Goal: Task Accomplishment & Management: Manage account settings

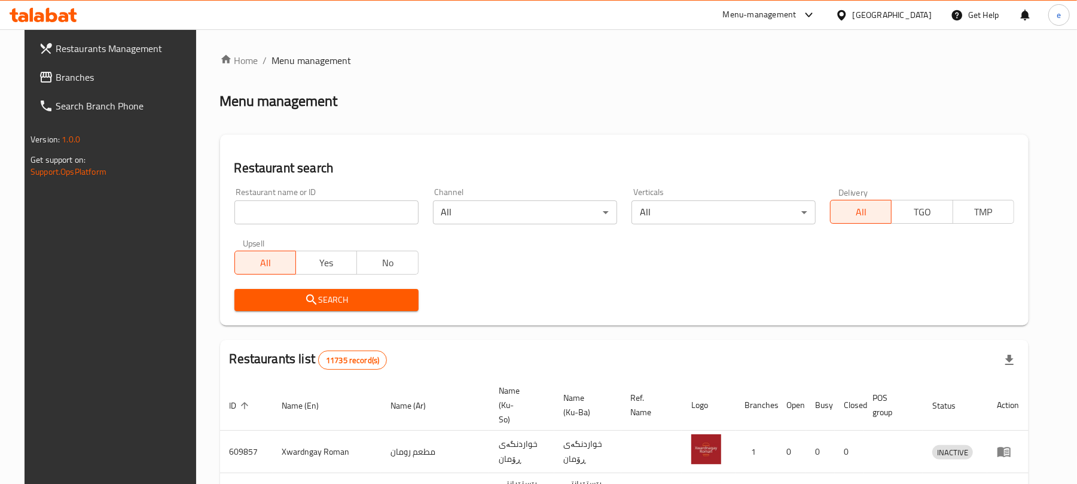
click at [44, 17] on icon at bounding box center [39, 17] width 10 height 10
click at [297, 213] on input "search" at bounding box center [326, 212] width 184 height 24
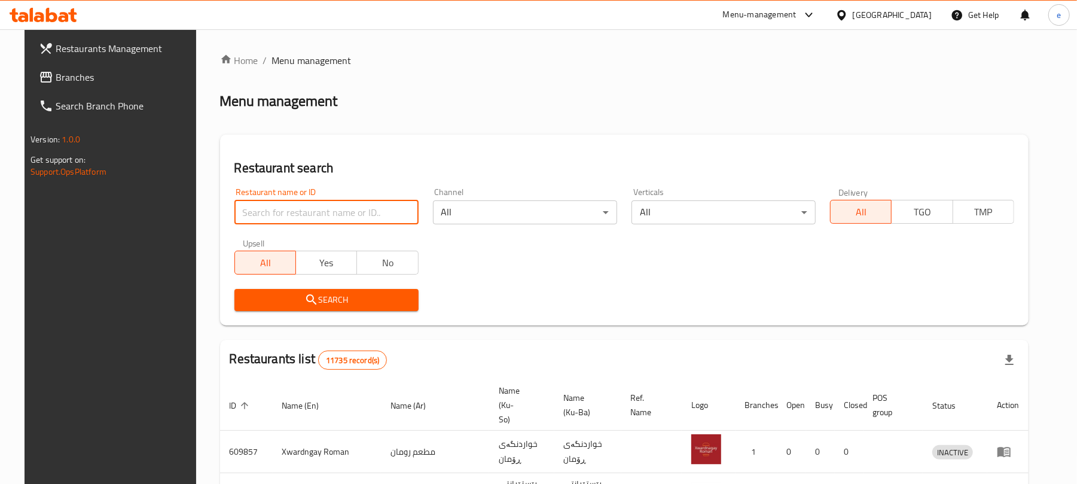
paste input "664449"
type input "664449"
click button "Search" at bounding box center [326, 300] width 184 height 22
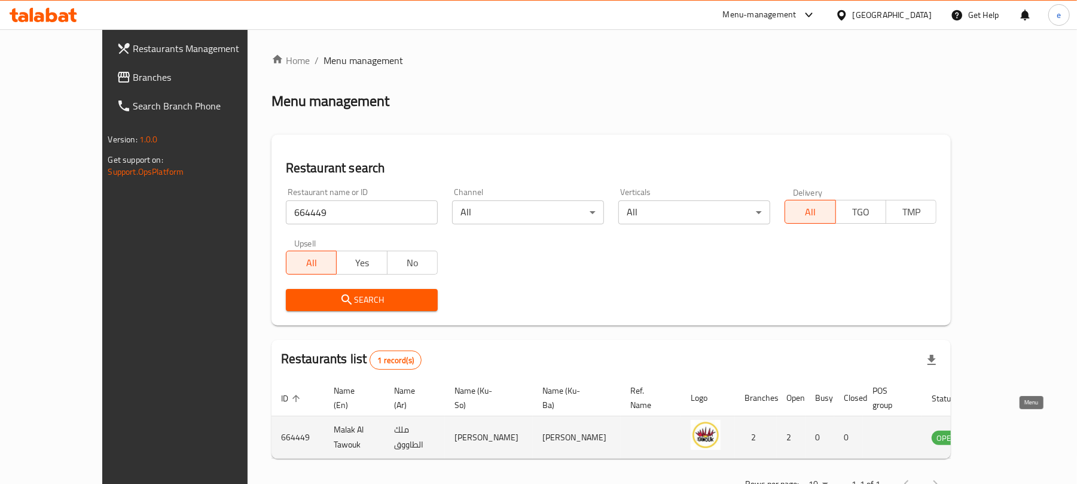
click at [1016, 430] on link "enhanced table" at bounding box center [1005, 437] width 22 height 14
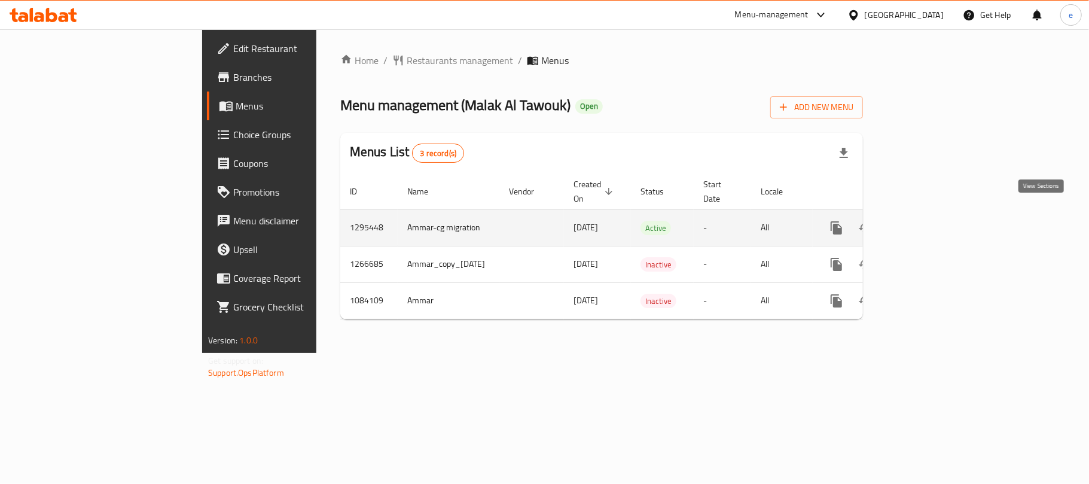
click at [930, 221] on icon "enhanced table" at bounding box center [922, 228] width 14 height 14
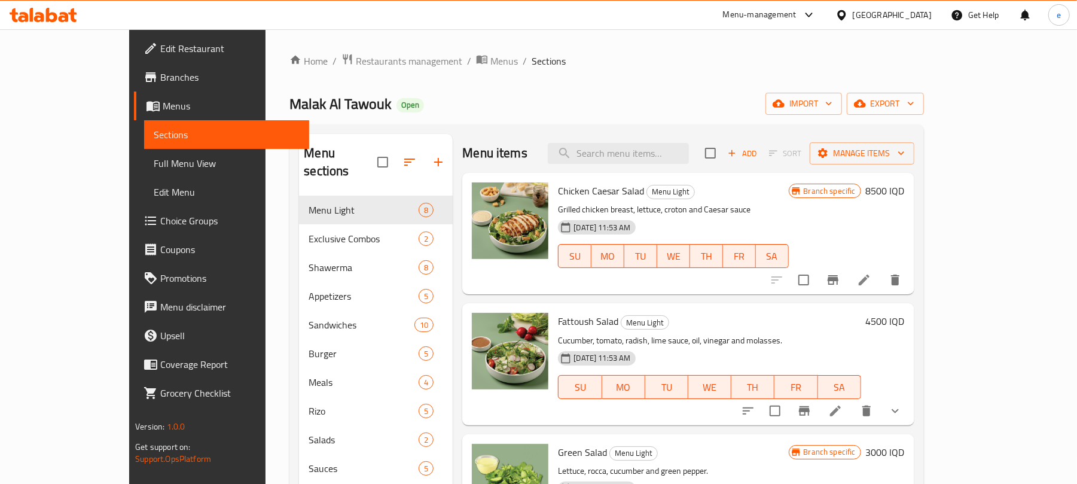
click at [144, 149] on link "Full Menu View" at bounding box center [226, 163] width 165 height 29
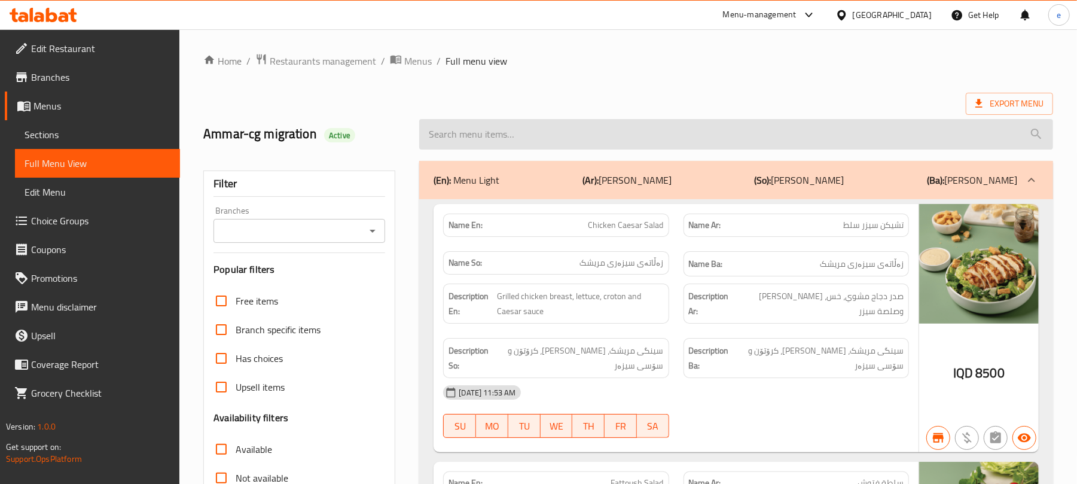
click at [536, 127] on input "search" at bounding box center [736, 134] width 634 height 30
paste input "light lebanese kebab sandwich"
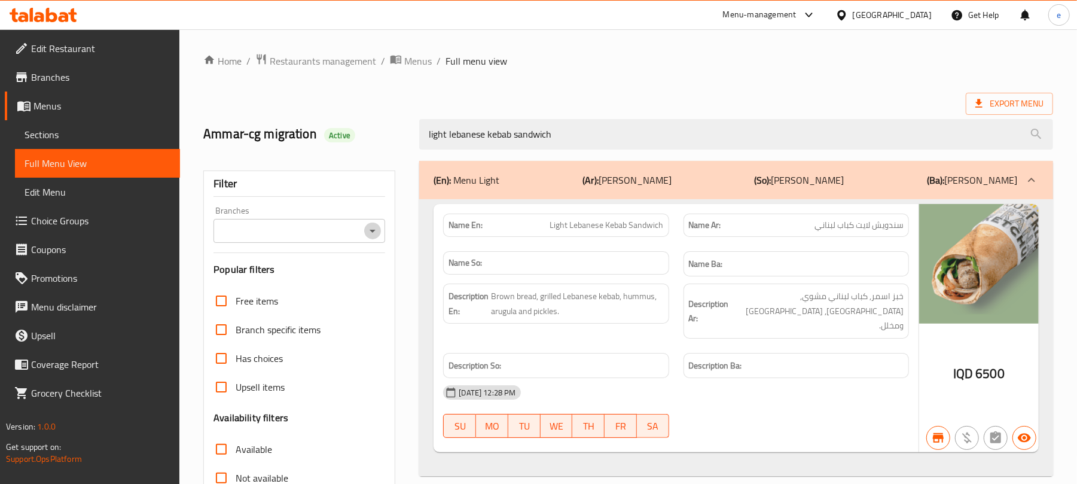
click at [372, 235] on icon "Open" at bounding box center [372, 231] width 14 height 14
type input "light lebanese kebab sandwich"
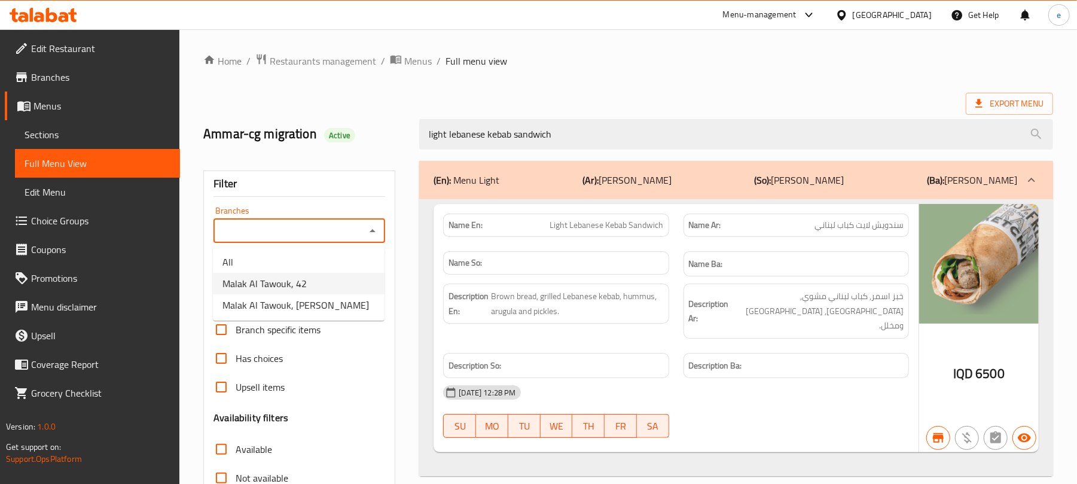
click at [305, 286] on li "Malak Al Tawouk, 42" at bounding box center [299, 284] width 172 height 22
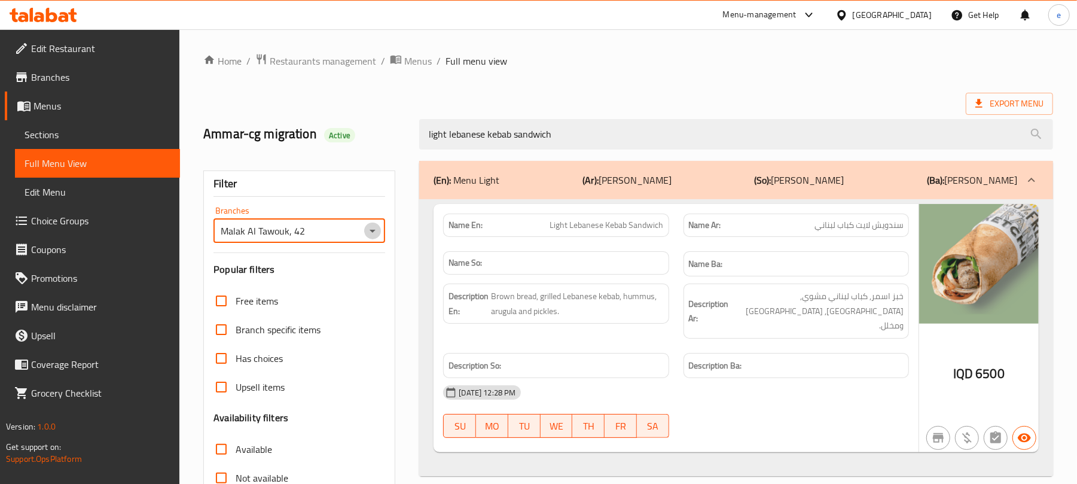
click at [376, 230] on icon "Open" at bounding box center [372, 231] width 14 height 14
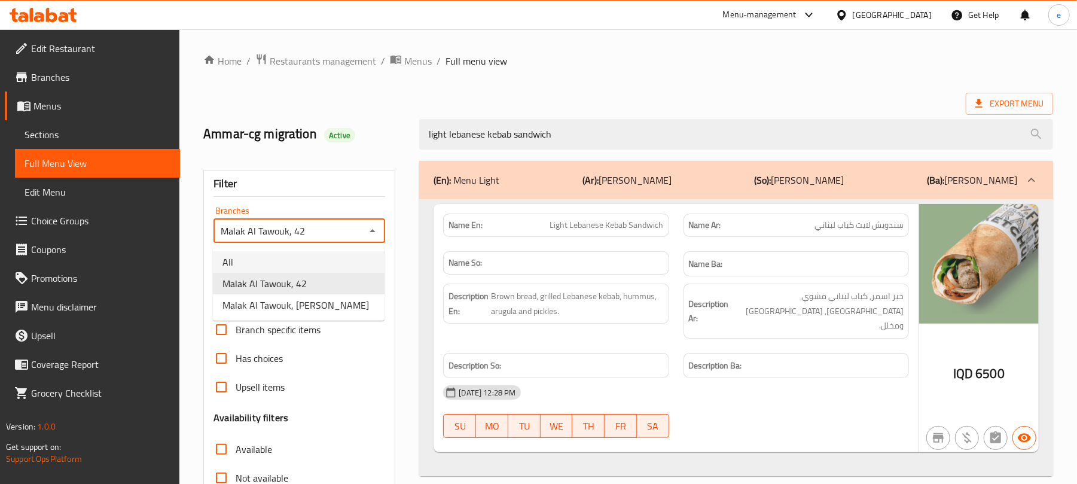
click at [301, 254] on li "All" at bounding box center [299, 262] width 172 height 22
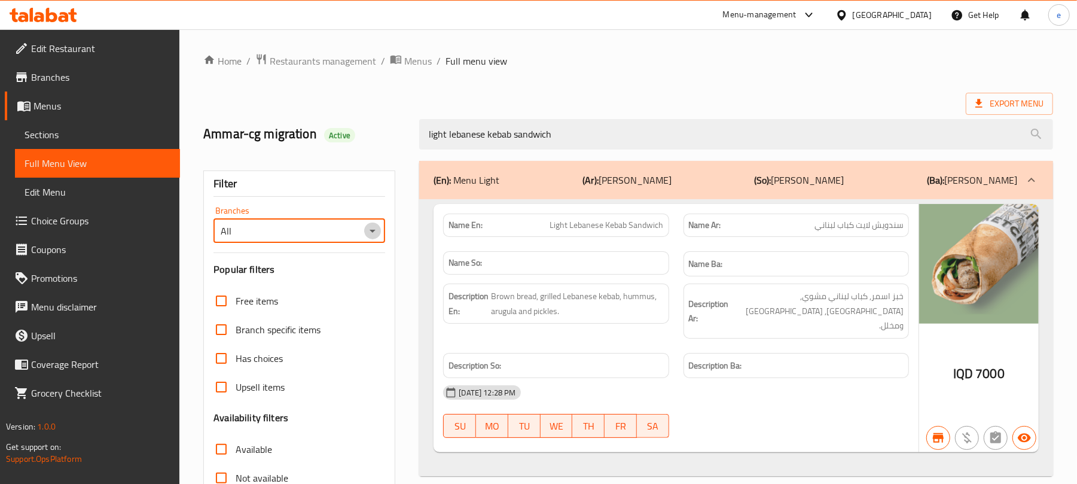
click at [365, 233] on icon "Open" at bounding box center [372, 231] width 14 height 14
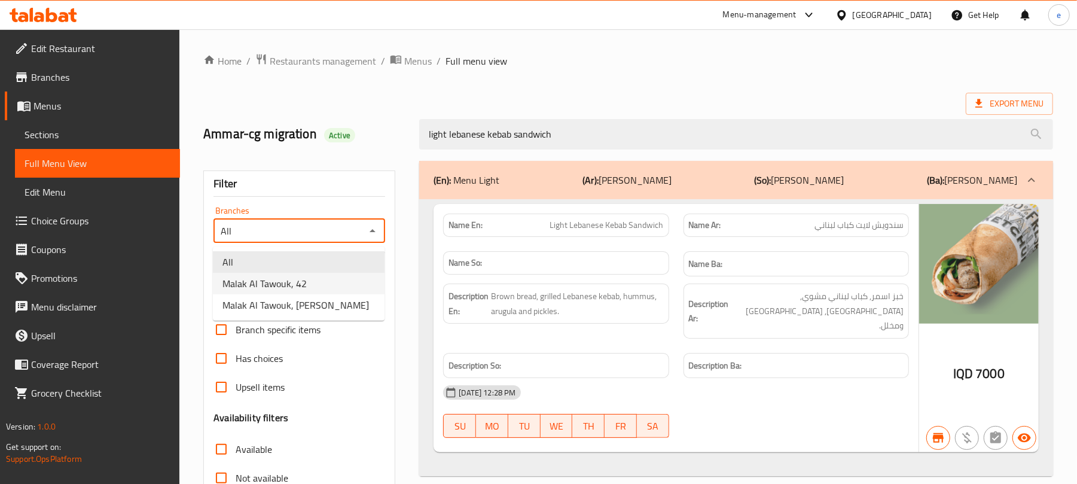
click at [302, 281] on span "Malak Al Tawouk, 42" at bounding box center [264, 283] width 84 height 14
type input "Malak Al Tawouk, 42"
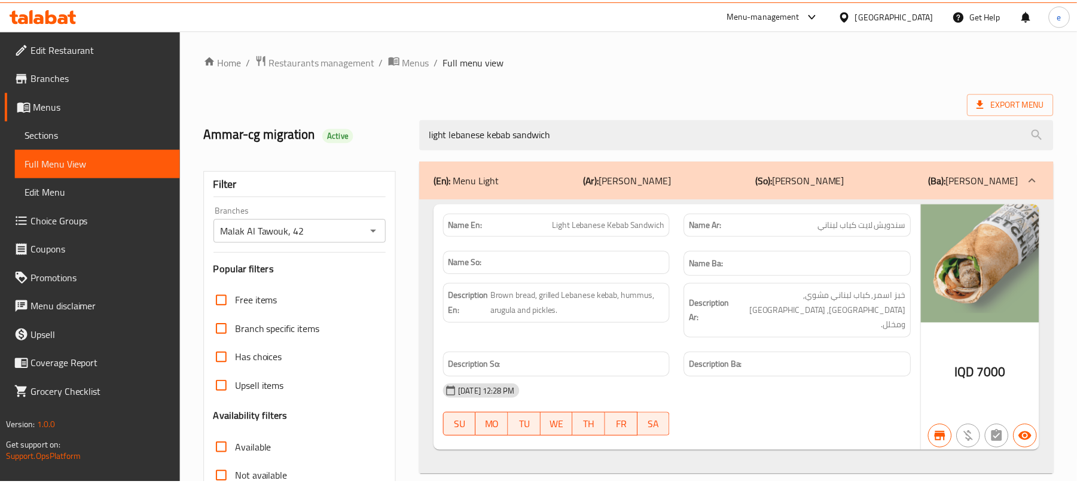
scroll to position [154, 0]
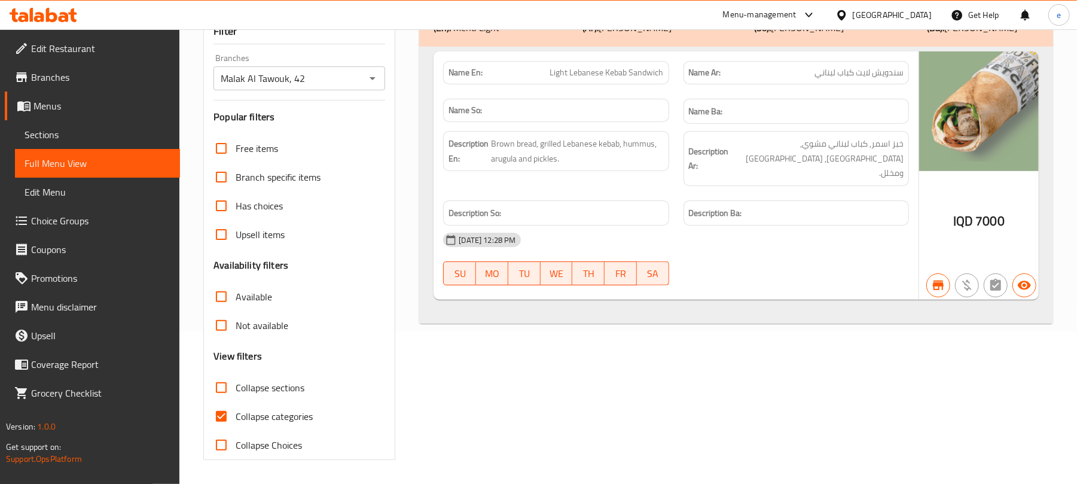
click at [73, 17] on icon at bounding box center [72, 15] width 8 height 14
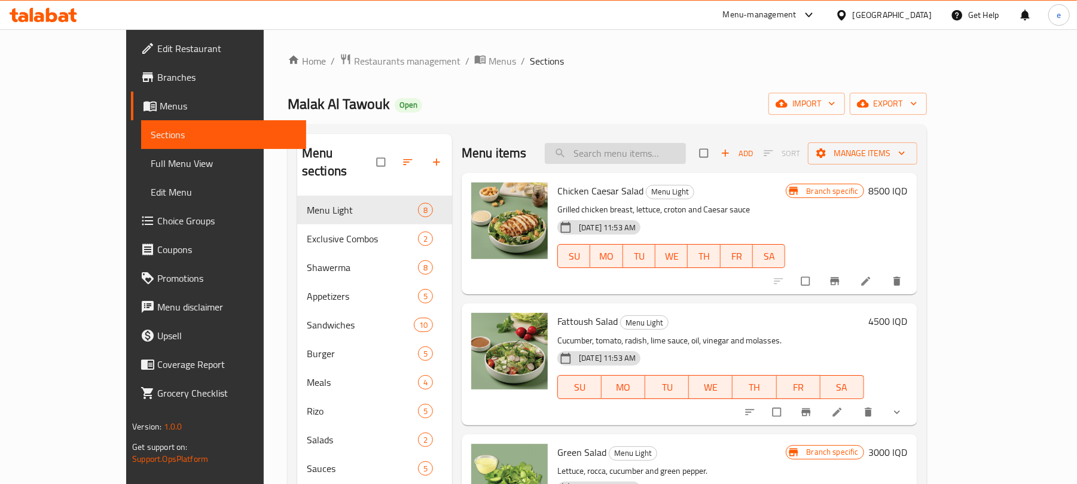
click at [653, 154] on input "search" at bounding box center [615, 153] width 141 height 21
paste input "light lebanese kebab sandwich"
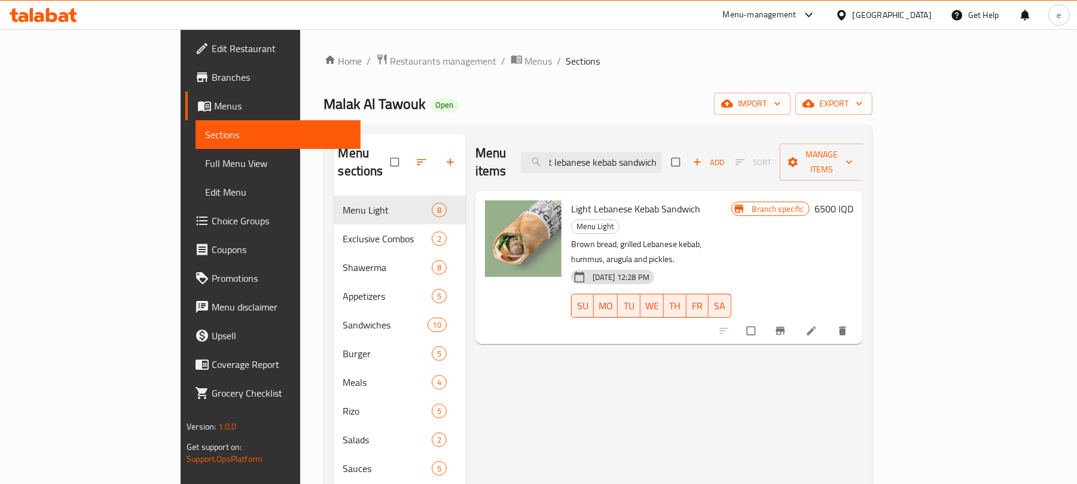
type input "light lebanese kebab sandwich"
click at [853, 200] on h6 "6500 IQD" at bounding box center [833, 208] width 39 height 17
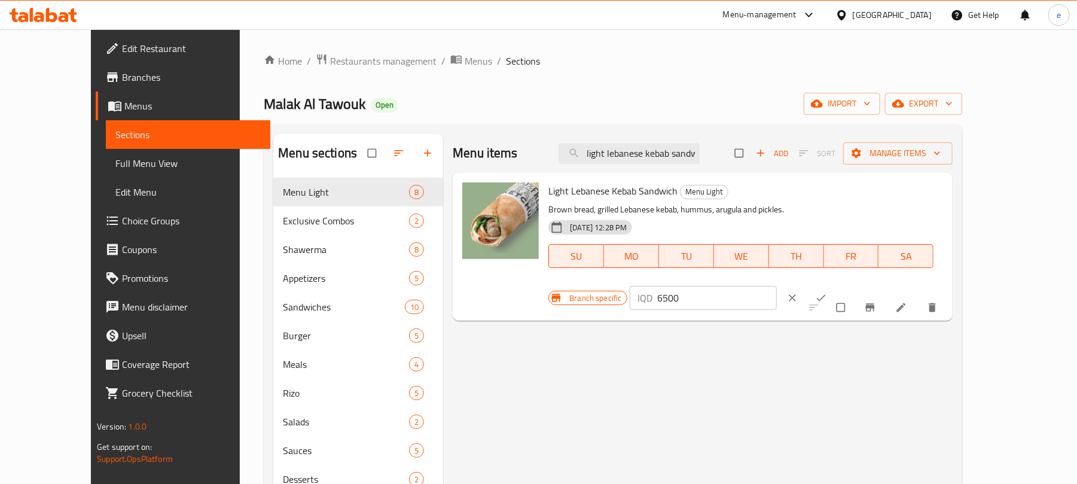
click at [777, 286] on input "6500" at bounding box center [718, 298] width 120 height 24
paste input "70"
type input "7000"
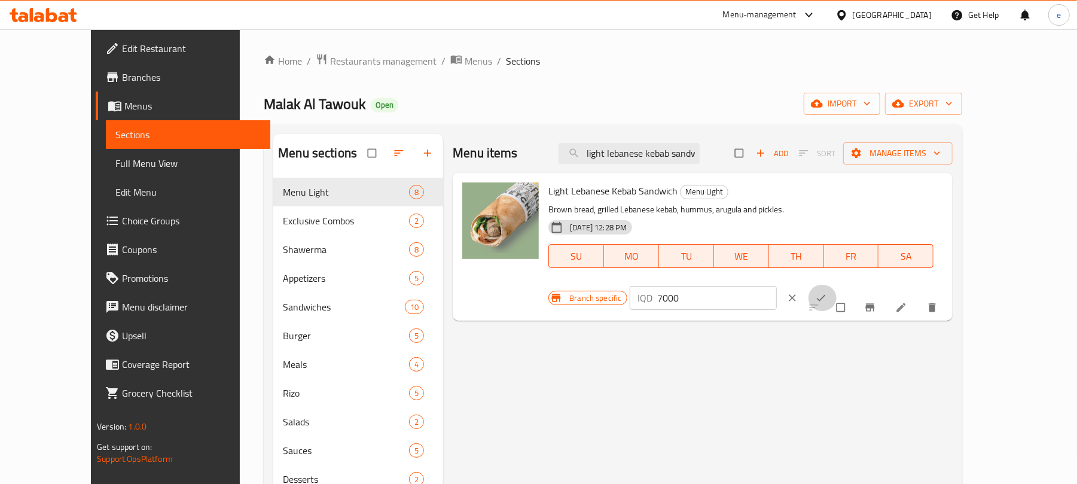
click at [827, 292] on icon "ok" at bounding box center [821, 298] width 12 height 12
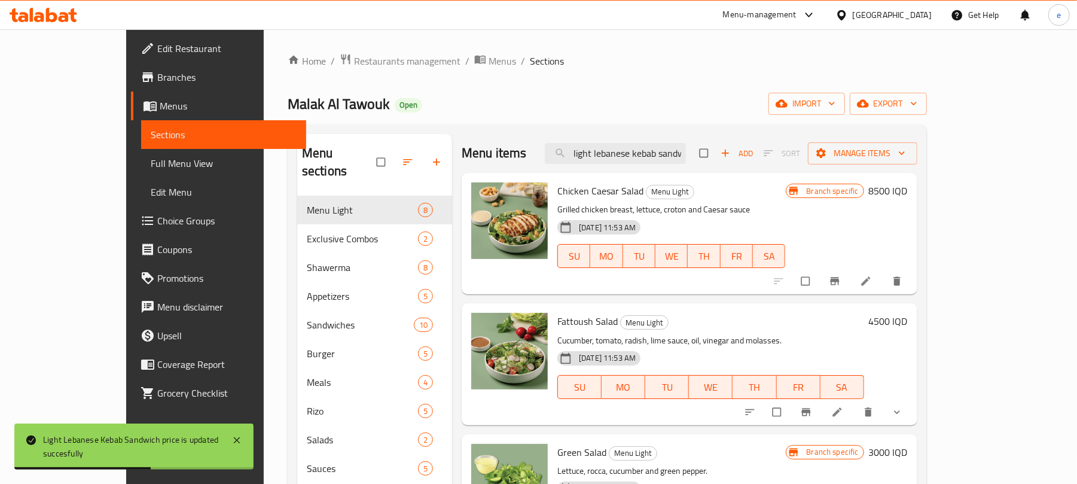
click at [727, 155] on div "Menu items light lebanese kebab sandwich Add Sort Manage items" at bounding box center [690, 153] width 456 height 39
click at [686, 157] on input "light lebanese kebab sandwich" at bounding box center [615, 153] width 141 height 21
click at [686, 161] on input "light lebanese kebab sandwich" at bounding box center [615, 153] width 141 height 21
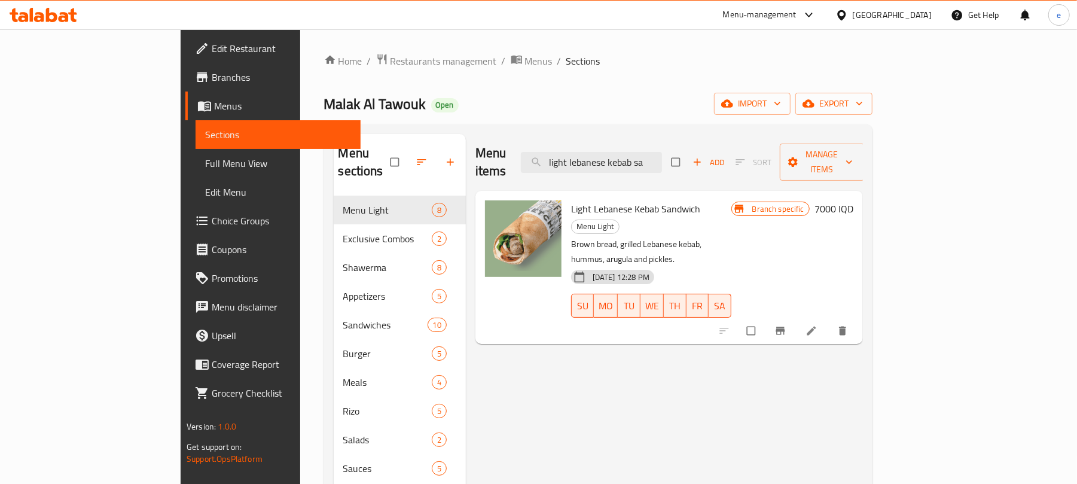
type input "light lebanese kebab sa"
click at [786, 325] on icon "Branch-specific-item" at bounding box center [780, 331] width 12 height 12
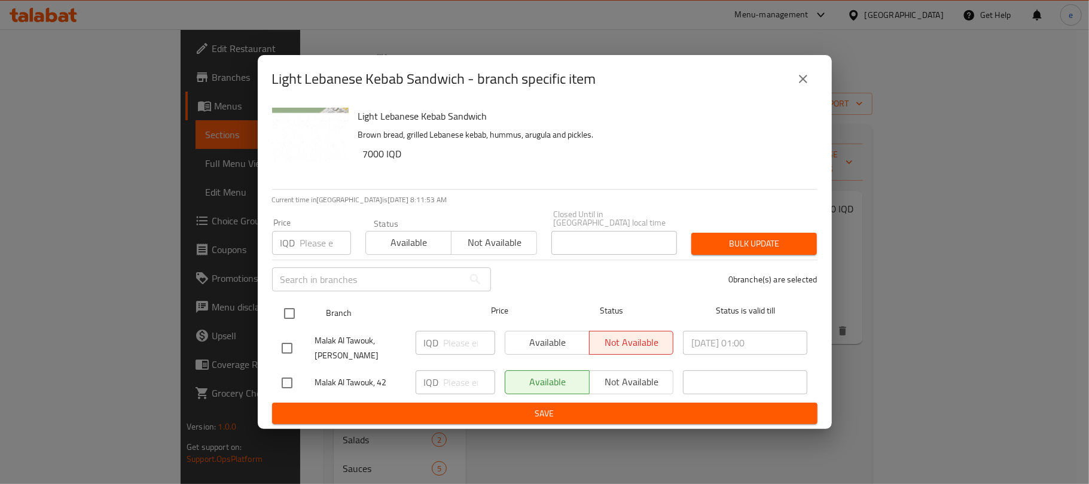
click at [291, 307] on input "checkbox" at bounding box center [289, 313] width 25 height 25
checkbox input "true"
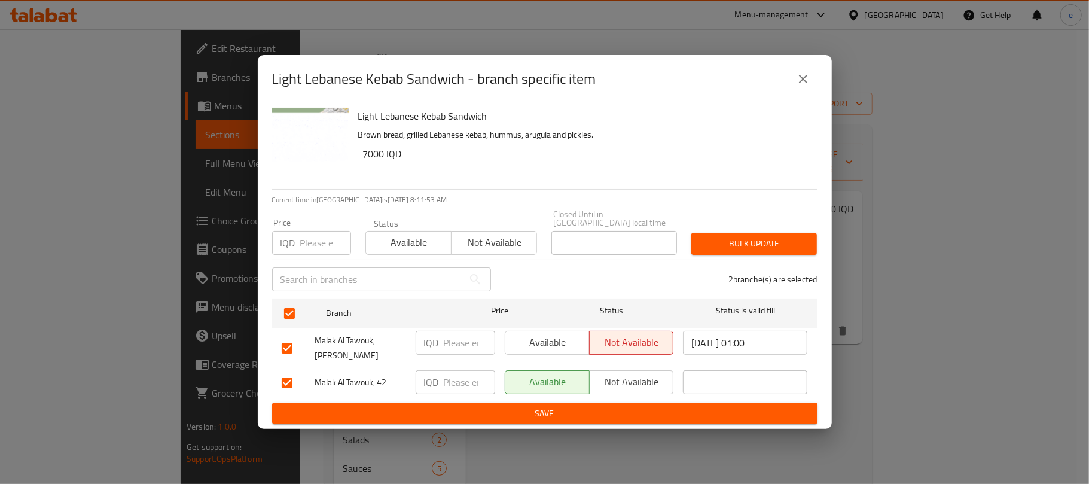
click at [453, 332] on input "number" at bounding box center [469, 343] width 51 height 24
paste input "7000"
type input "7000"
click at [446, 371] on input "number" at bounding box center [469, 382] width 51 height 24
paste input "7000"
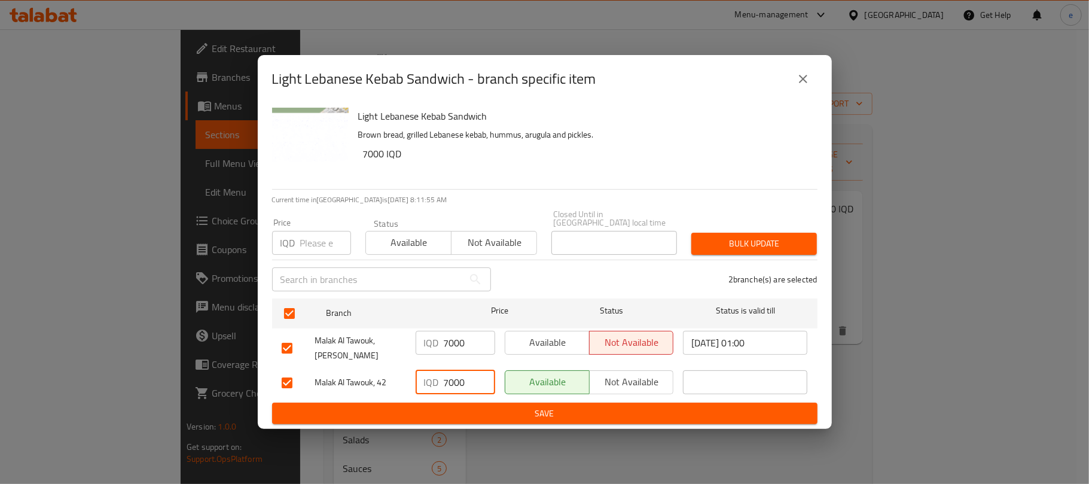
type input "7000"
click at [477, 420] on div "Light Lebanese Kebab Sandwich Brown bread, grilled Lebanese kebab, hummus, arug…" at bounding box center [545, 266] width 574 height 326
click at [477, 417] on button "Save" at bounding box center [544, 413] width 545 height 22
